Goal: Information Seeking & Learning: Learn about a topic

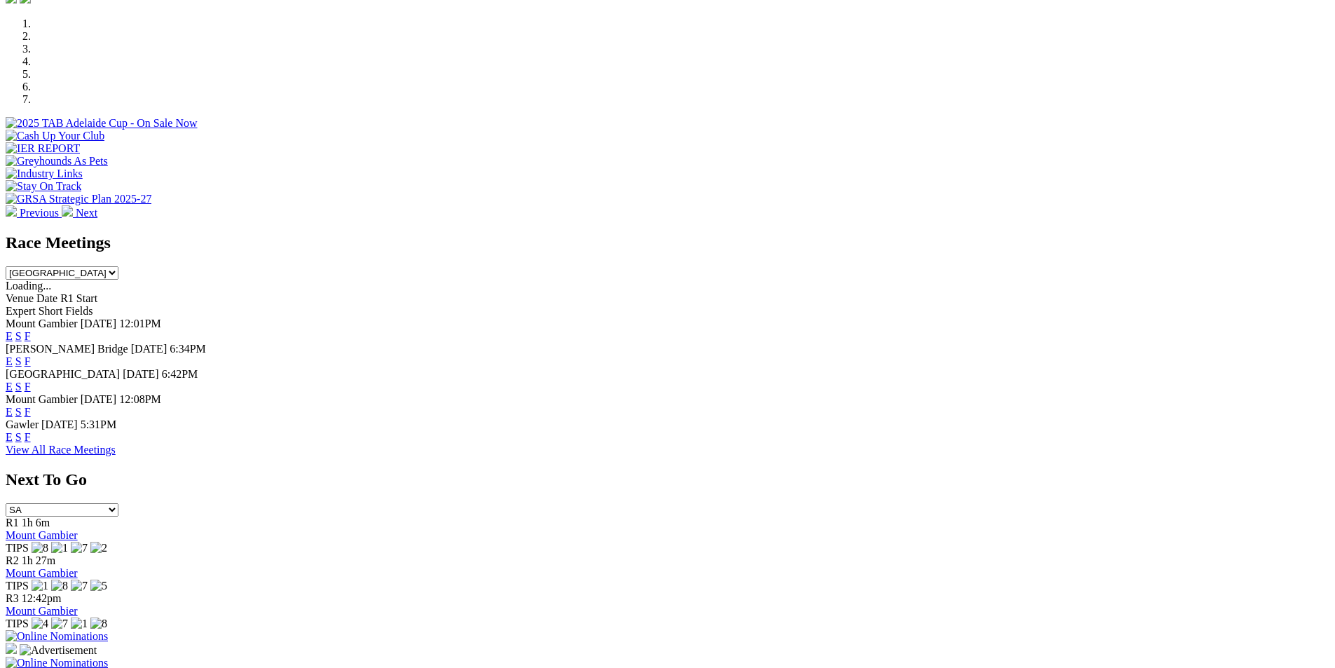
scroll to position [492, 0]
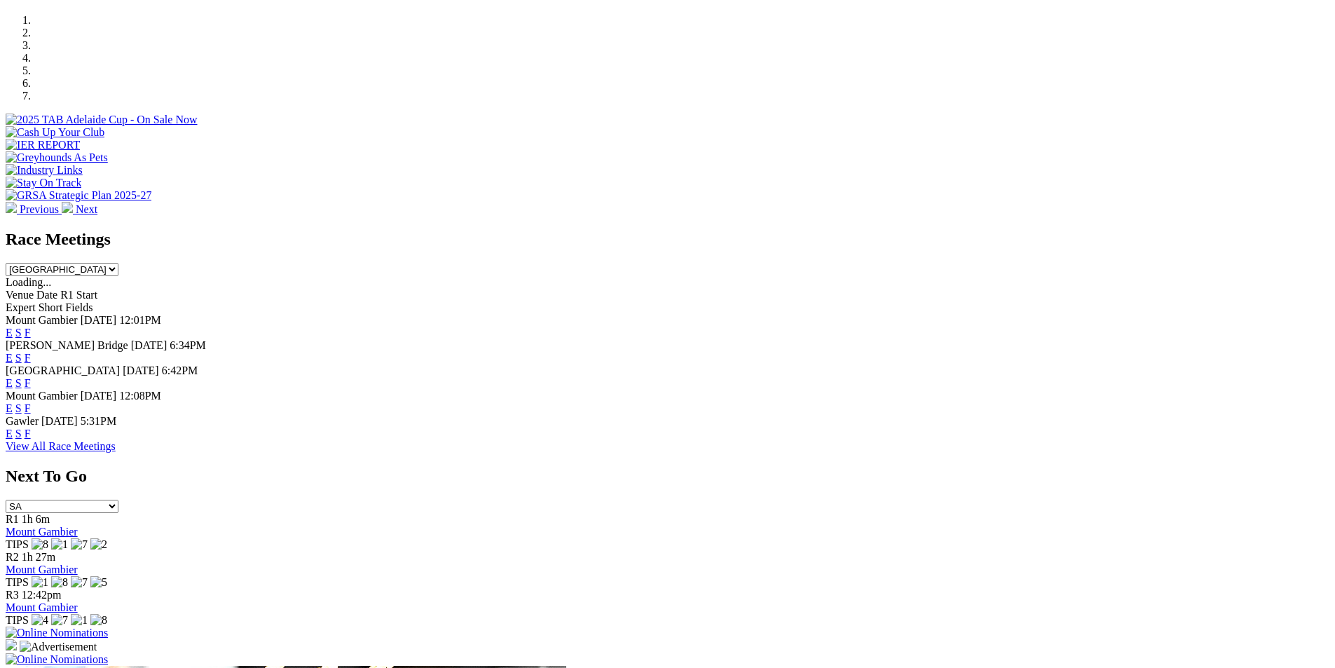
click at [31, 352] on link "F" at bounding box center [28, 358] width 6 height 12
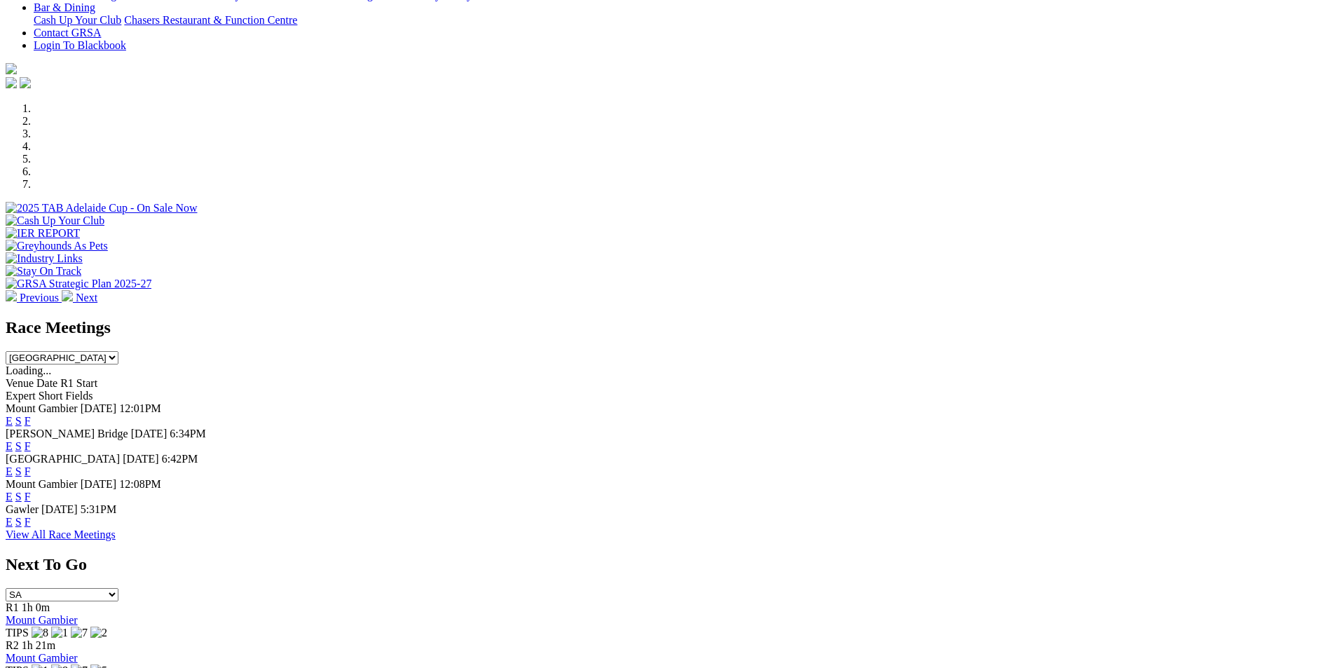
scroll to position [481, 0]
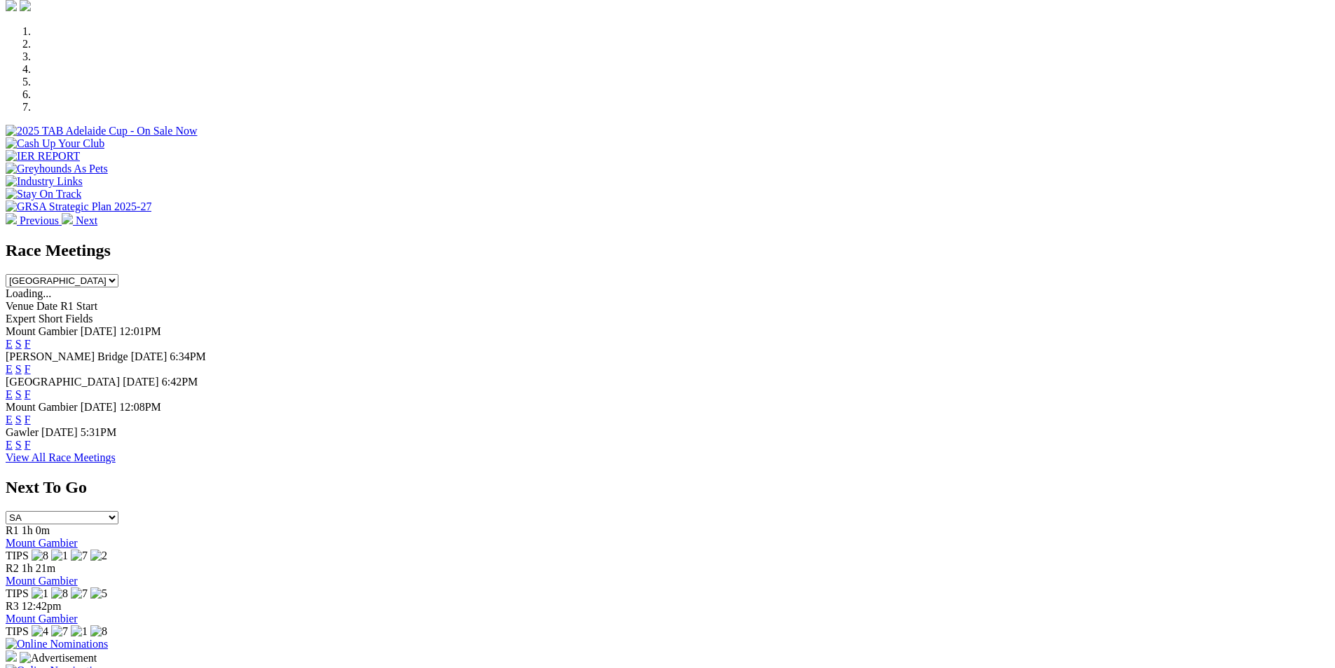
click at [31, 388] on link "F" at bounding box center [28, 394] width 6 height 12
